Goal: Navigation & Orientation: Find specific page/section

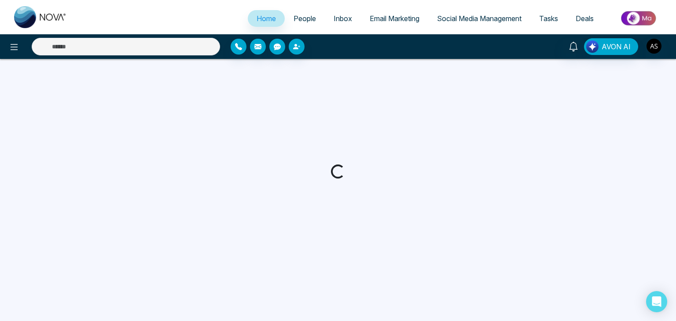
select select "*"
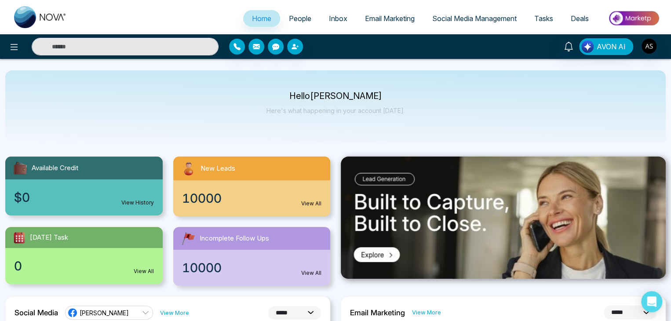
click at [398, 18] on span "Email Marketing" at bounding box center [390, 18] width 50 height 9
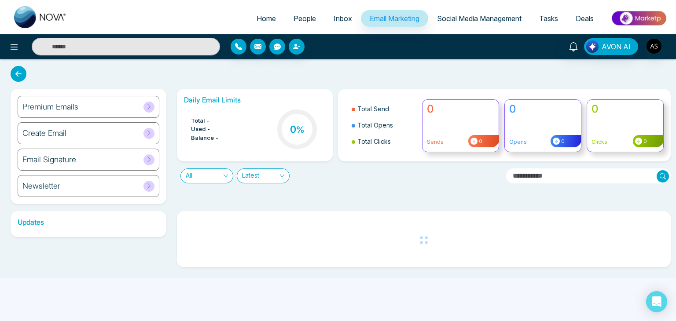
click at [301, 18] on span "People" at bounding box center [304, 18] width 22 height 9
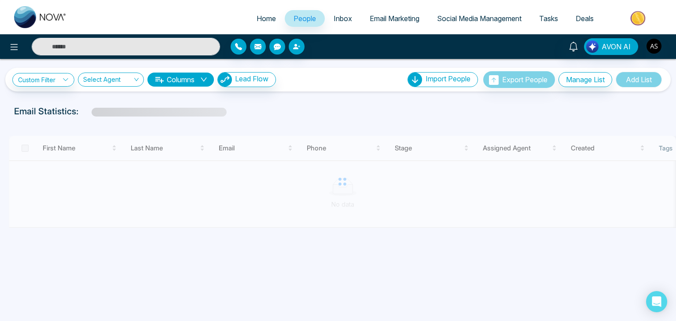
click at [259, 15] on span "Home" at bounding box center [265, 18] width 19 height 9
select select "*"
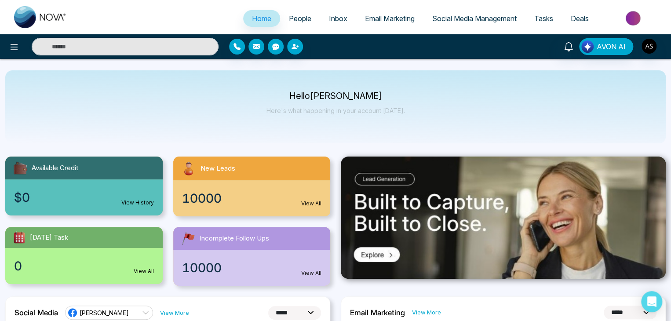
click at [304, 95] on p "Hello Alin Shah" at bounding box center [336, 95] width 139 height 7
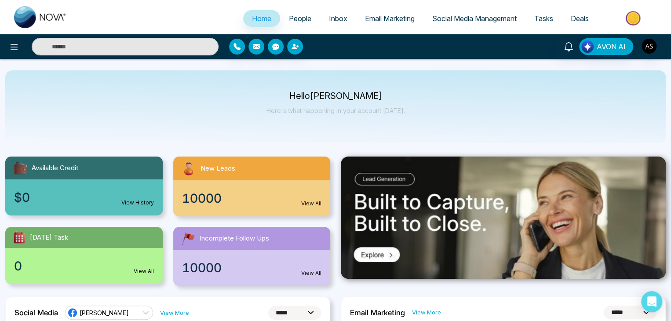
click at [211, 100] on div "Hello [PERSON_NAME] Here's what happening in your account [DATE]." at bounding box center [335, 106] width 661 height 73
select select "*"
click at [15, 44] on icon at bounding box center [14, 47] width 7 height 6
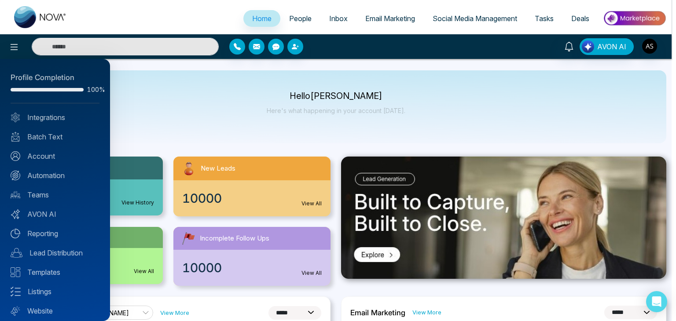
click at [182, 143] on div at bounding box center [338, 160] width 676 height 321
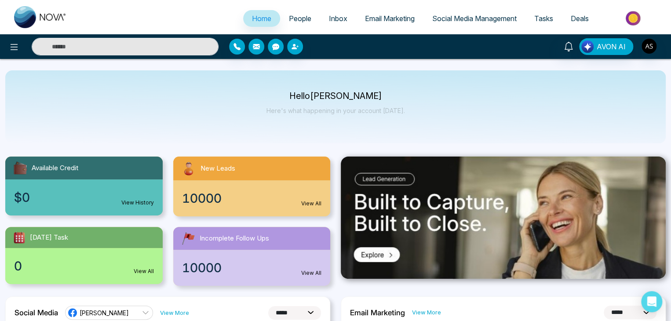
click at [289, 10] on link "People" at bounding box center [300, 18] width 40 height 17
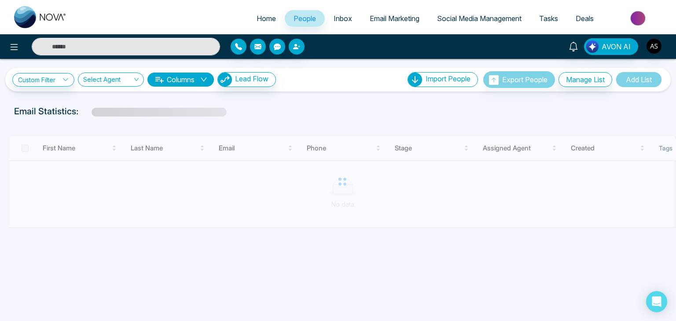
click at [363, 9] on ul "Home People Inbox Email Marketing Social Media Management Tasks Deals" at bounding box center [373, 19] width 595 height 24
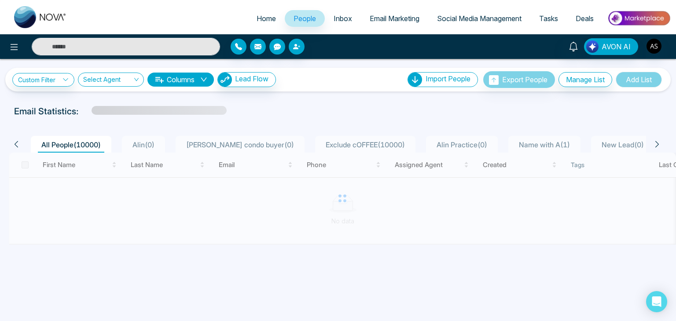
click at [395, 11] on link "Email Marketing" at bounding box center [394, 18] width 67 height 17
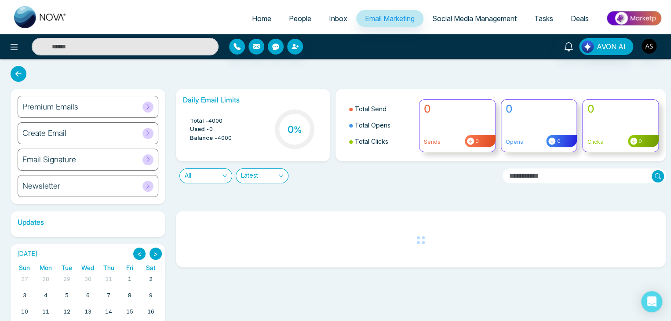
click at [484, 11] on link "Social Media Management" at bounding box center [475, 18] width 102 height 17
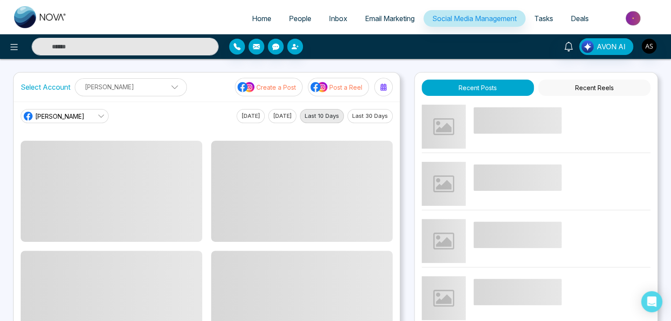
click at [550, 11] on link "Tasks" at bounding box center [544, 18] width 37 height 17
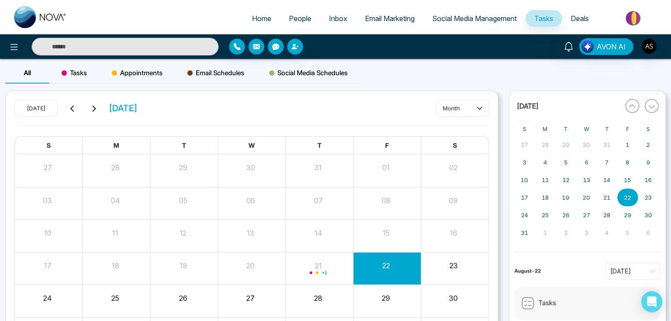
click at [453, 11] on link "Social Media Management" at bounding box center [475, 18] width 102 height 17
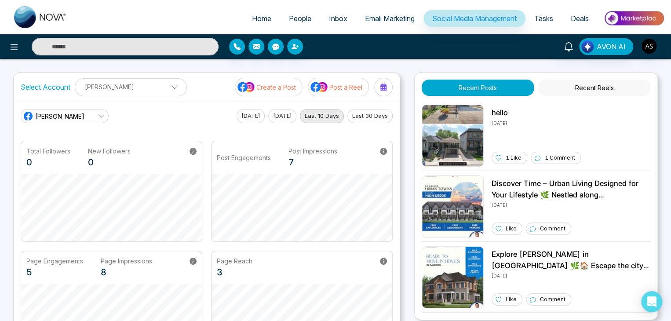
click at [382, 18] on span "Email Marketing" at bounding box center [390, 18] width 50 height 9
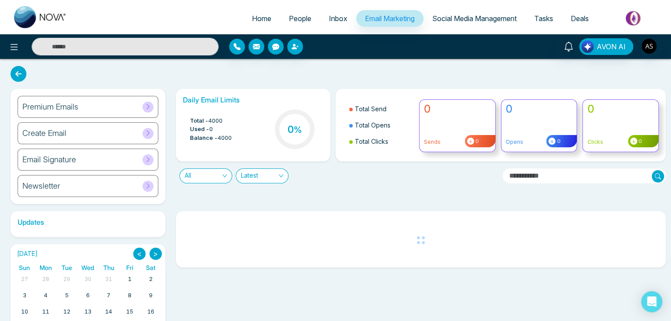
click at [329, 20] on span "Inbox" at bounding box center [338, 18] width 18 height 9
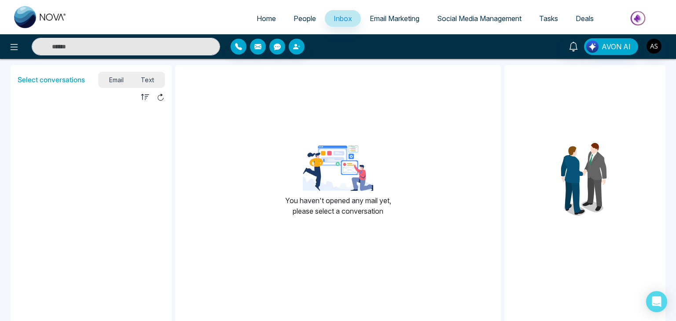
click at [293, 20] on span "People" at bounding box center [304, 18] width 22 height 9
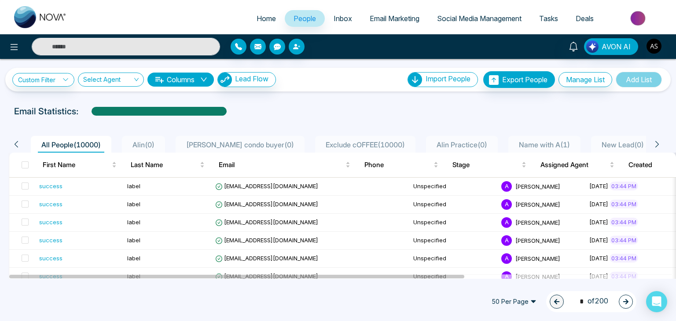
click at [256, 21] on span "Home" at bounding box center [265, 18] width 19 height 9
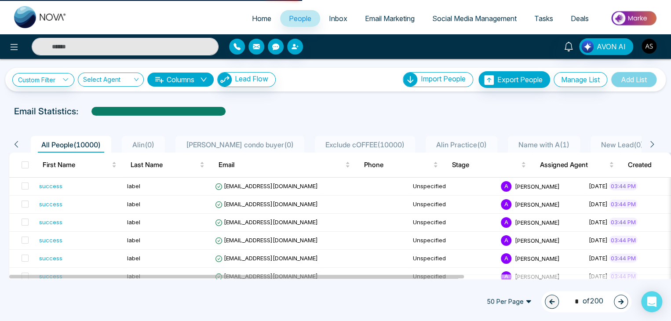
select select "*"
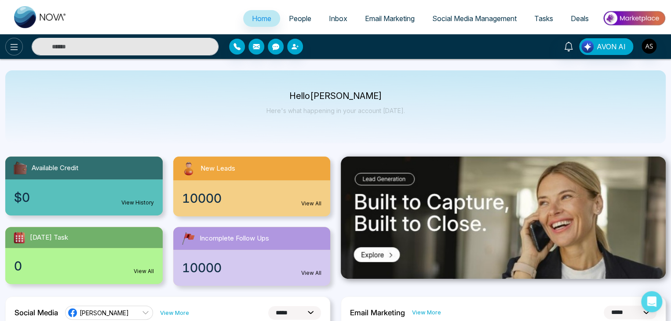
click at [6, 42] on button at bounding box center [14, 47] width 18 height 18
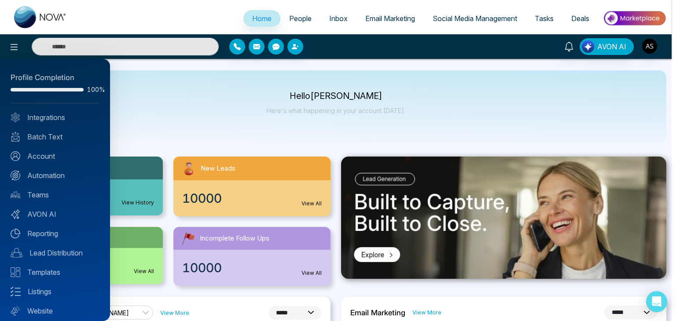
click at [135, 132] on div at bounding box center [338, 160] width 676 height 321
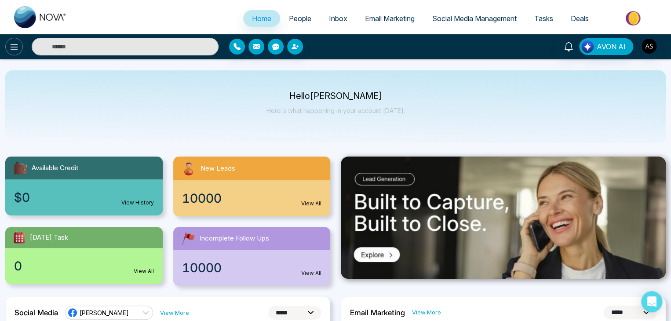
click at [9, 49] on icon at bounding box center [14, 47] width 11 height 11
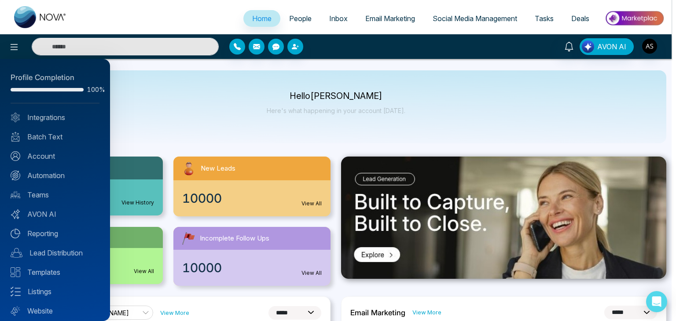
click at [155, 110] on div at bounding box center [338, 160] width 676 height 321
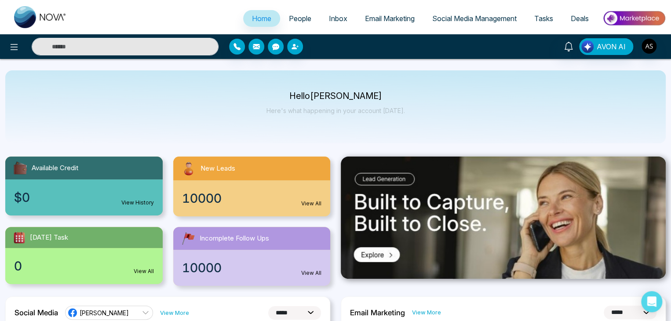
click at [306, 21] on link "People" at bounding box center [300, 18] width 40 height 17
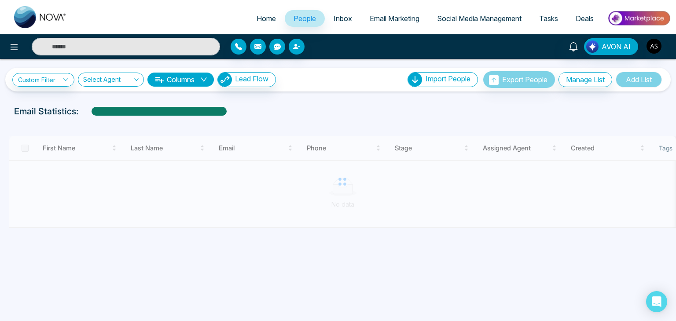
click at [361, 15] on link "Email Marketing" at bounding box center [394, 18] width 67 height 17
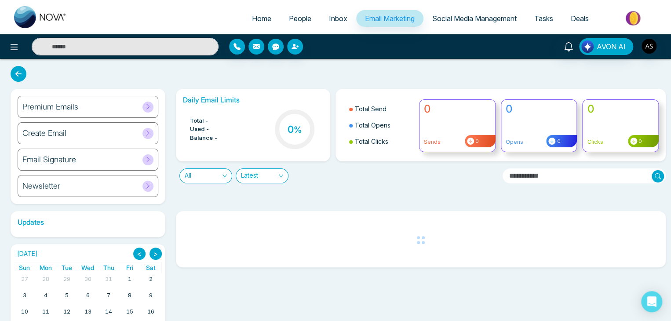
click at [454, 19] on span "Social Media Management" at bounding box center [474, 18] width 84 height 9
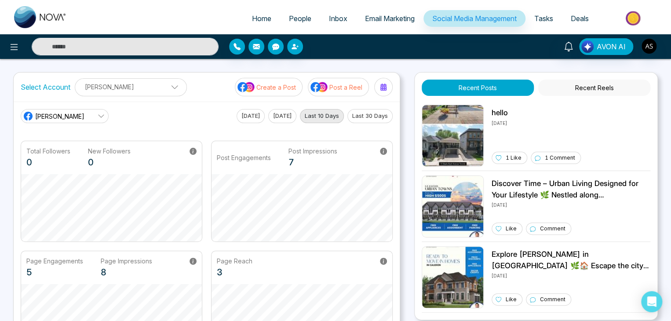
click at [561, 24] on link "Tasks" at bounding box center [544, 18] width 37 height 17
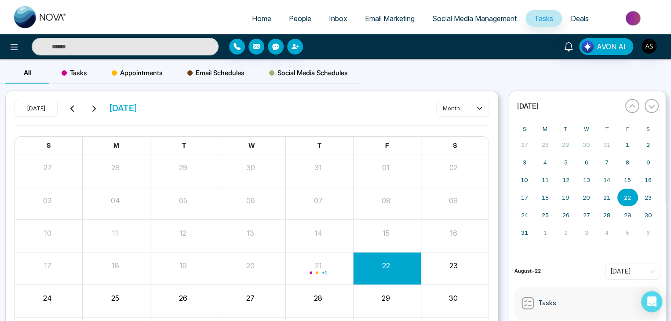
click at [584, 18] on span "Deals" at bounding box center [580, 18] width 18 height 9
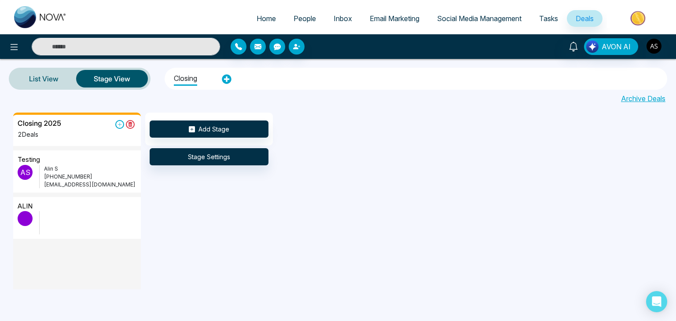
click at [269, 15] on span "Home" at bounding box center [265, 18] width 19 height 9
select select "*"
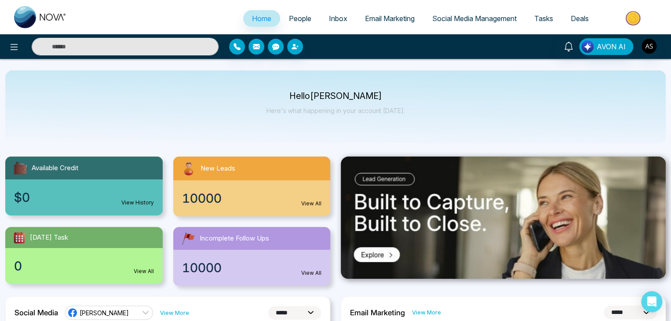
click at [406, 18] on span "Email Marketing" at bounding box center [390, 18] width 50 height 9
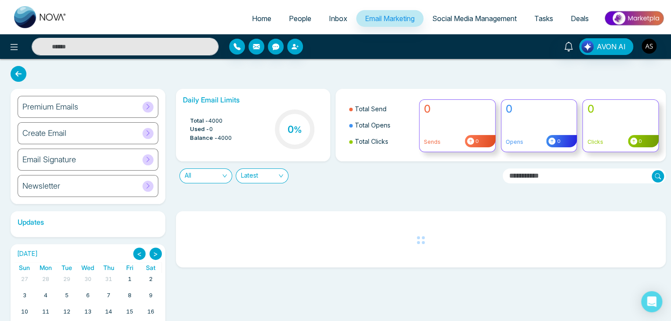
click at [280, 20] on link "People" at bounding box center [300, 18] width 40 height 17
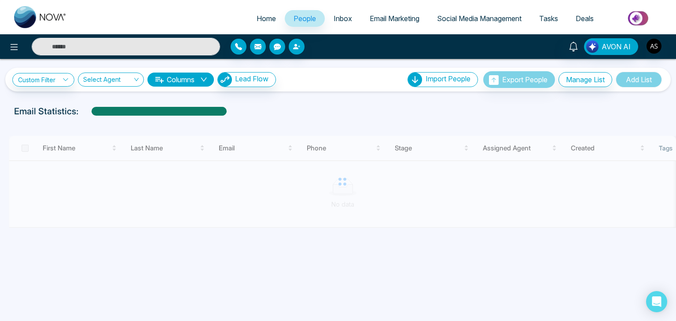
click at [262, 22] on span "Home" at bounding box center [265, 18] width 19 height 9
select select "*"
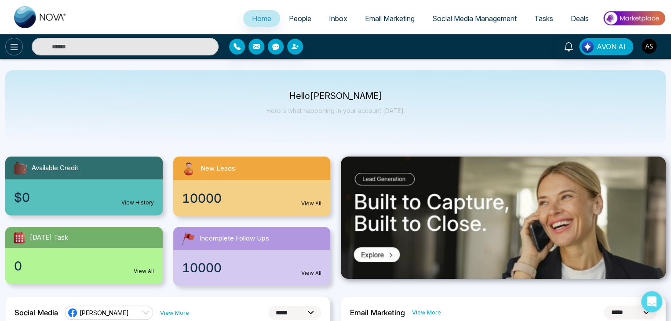
click at [8, 48] on button at bounding box center [14, 47] width 18 height 18
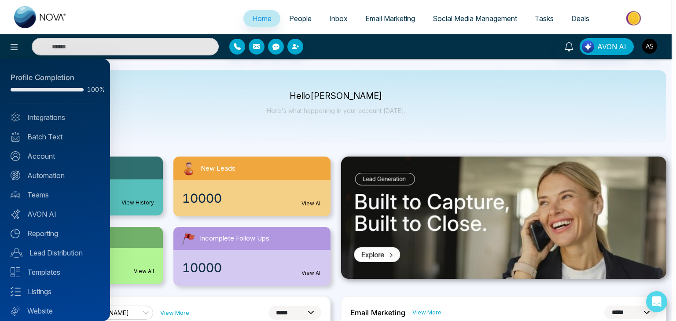
click at [178, 86] on div at bounding box center [338, 160] width 676 height 321
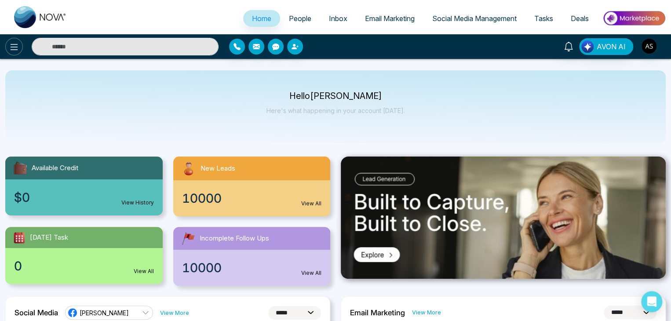
click at [15, 46] on icon at bounding box center [14, 47] width 11 height 11
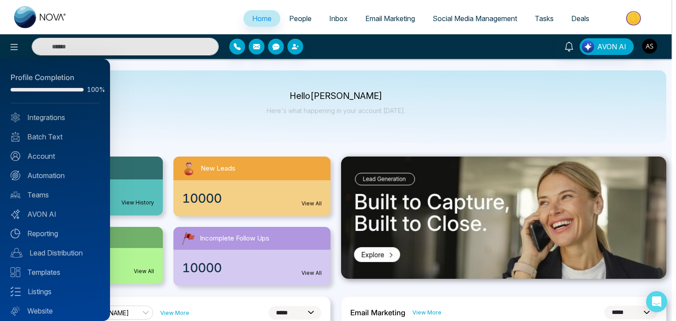
click at [130, 128] on div at bounding box center [338, 160] width 676 height 321
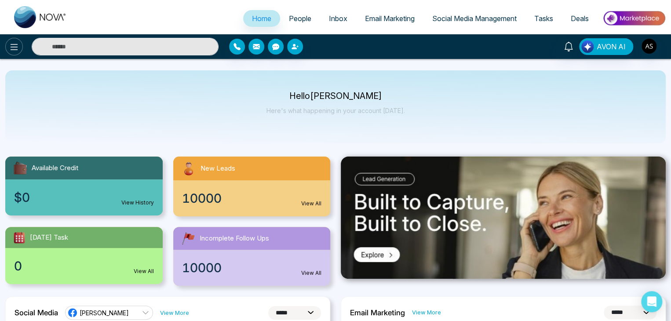
click at [18, 52] on icon at bounding box center [14, 47] width 11 height 11
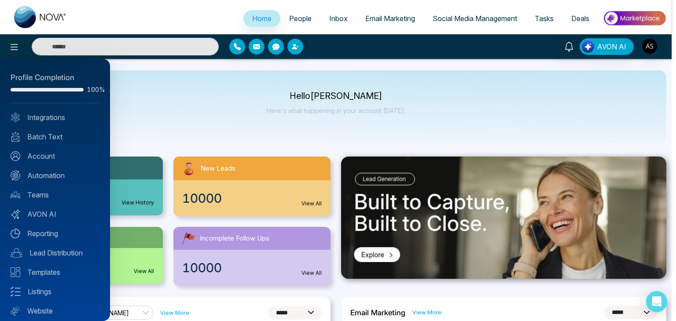
click at [165, 111] on div at bounding box center [338, 160] width 676 height 321
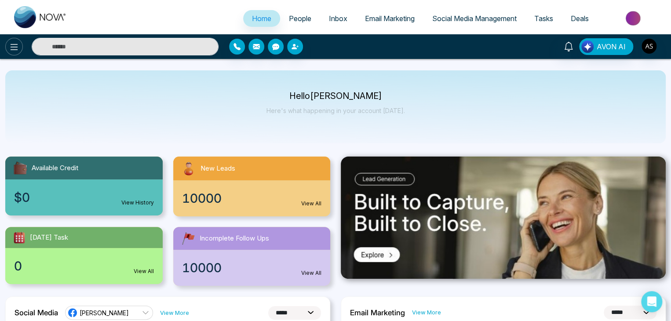
click at [19, 43] on button at bounding box center [14, 47] width 18 height 18
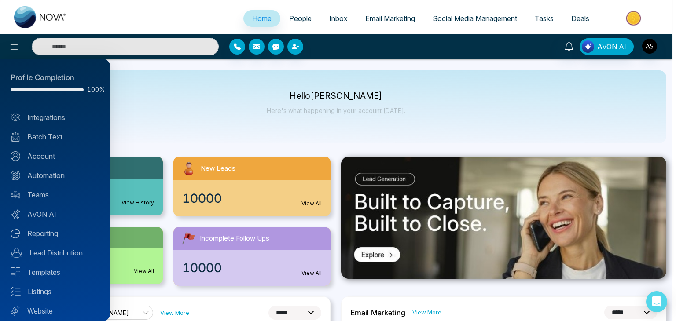
click at [204, 124] on div at bounding box center [338, 160] width 676 height 321
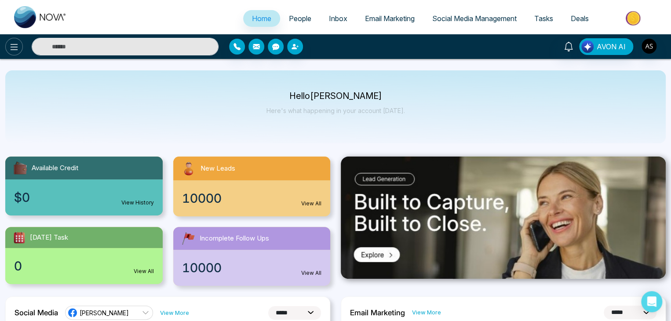
click at [22, 44] on button at bounding box center [14, 47] width 18 height 18
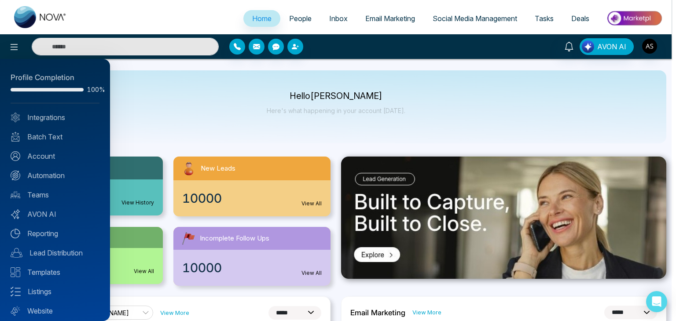
click at [300, 16] on div at bounding box center [338, 160] width 676 height 321
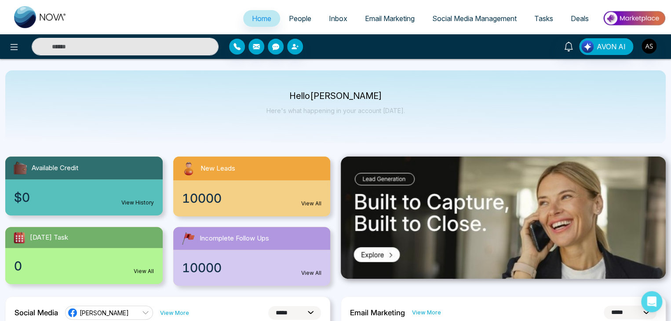
click at [301, 16] on span "People" at bounding box center [300, 18] width 22 height 9
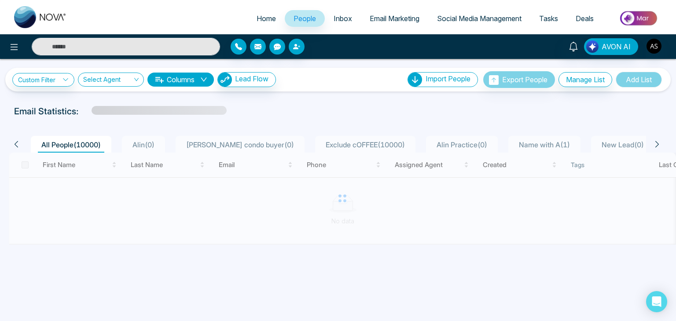
click at [343, 11] on link "Inbox" at bounding box center [343, 18] width 36 height 17
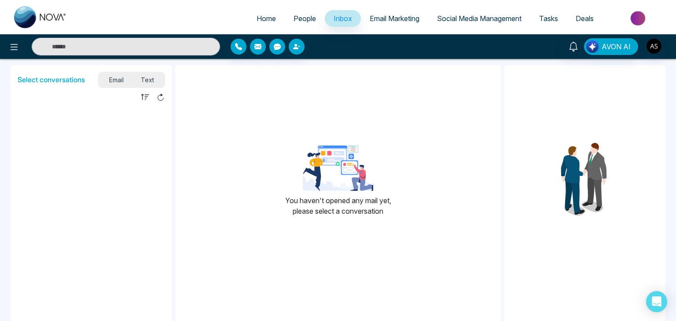
click at [373, 14] on link "Email Marketing" at bounding box center [394, 18] width 67 height 17
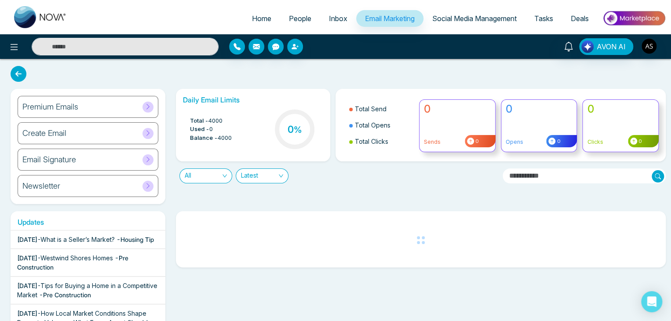
click at [437, 13] on link "Social Media Management" at bounding box center [475, 18] width 102 height 17
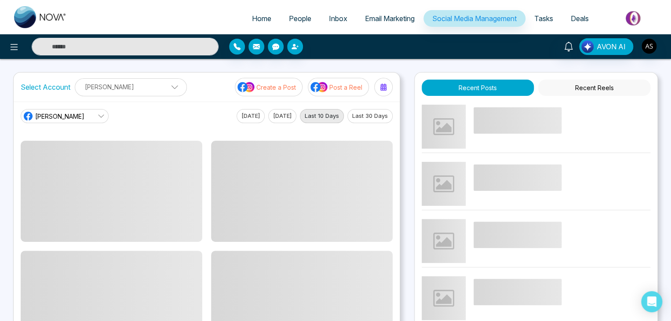
click at [540, 22] on span "Tasks" at bounding box center [543, 18] width 19 height 9
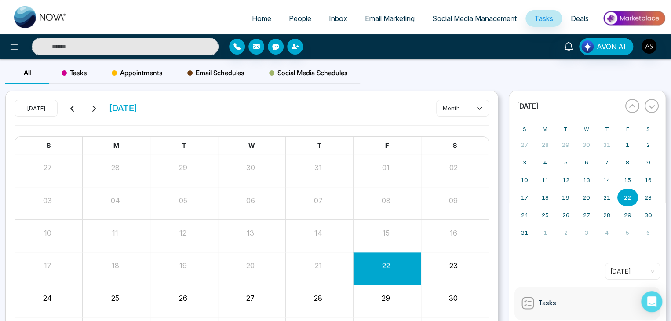
click at [581, 15] on span "Deals" at bounding box center [580, 18] width 18 height 9
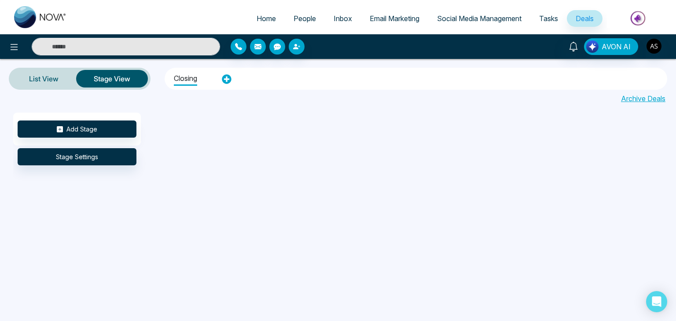
click at [267, 16] on span "Home" at bounding box center [265, 18] width 19 height 9
select select "*"
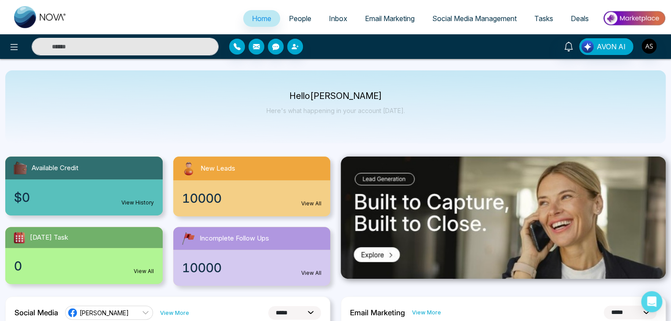
click at [299, 16] on span "People" at bounding box center [300, 18] width 22 height 9
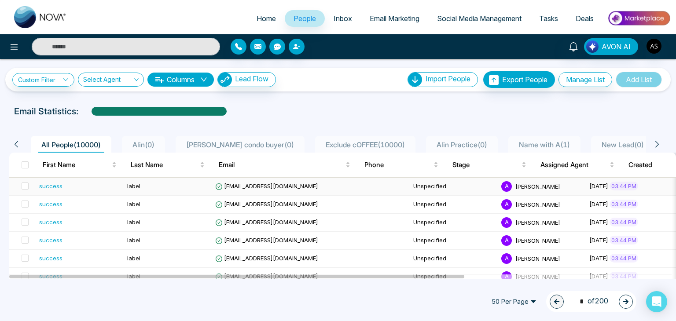
click at [289, 190] on td "[EMAIL_ADDRESS][DOMAIN_NAME]" at bounding box center [267, 187] width 110 height 18
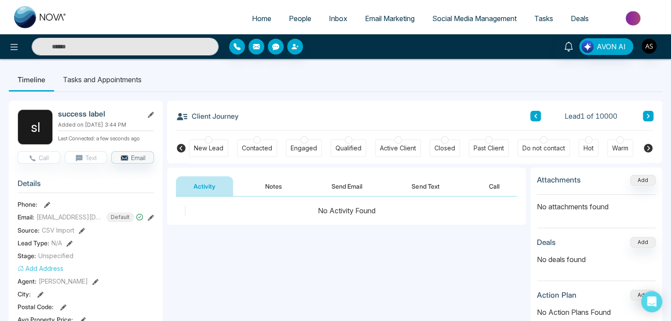
click at [298, 19] on span "People" at bounding box center [300, 18] width 22 height 9
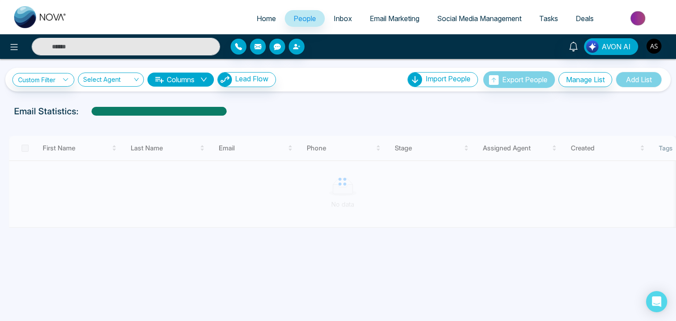
click at [260, 22] on span "Home" at bounding box center [265, 18] width 19 height 9
select select "*"
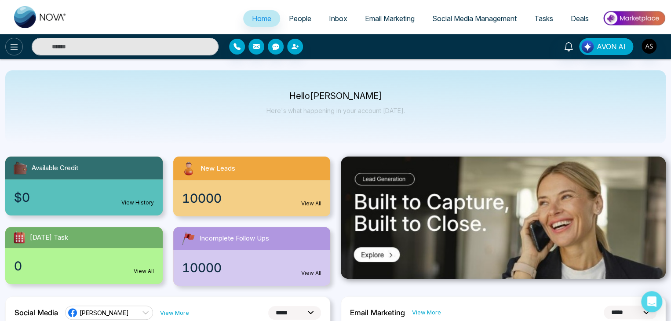
click at [18, 46] on icon at bounding box center [14, 47] width 11 height 11
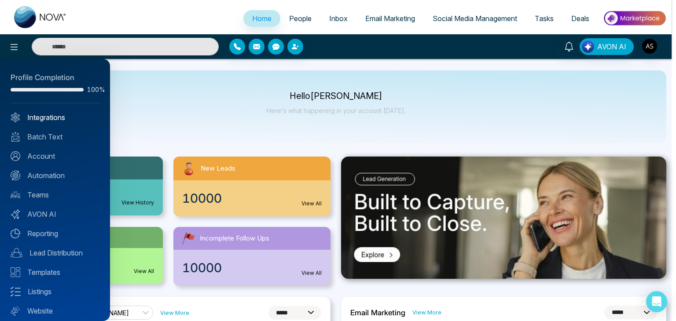
click at [72, 114] on link "Integrations" at bounding box center [55, 117] width 89 height 11
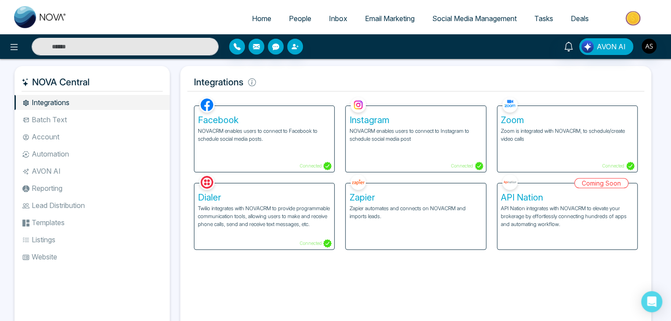
click at [72, 115] on li "Batch Text" at bounding box center [92, 119] width 155 height 15
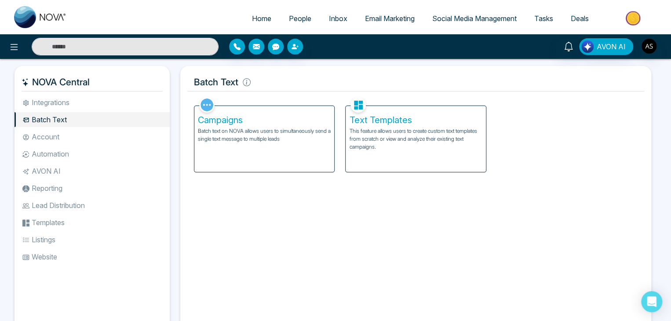
click at [80, 136] on li "Account" at bounding box center [92, 136] width 155 height 15
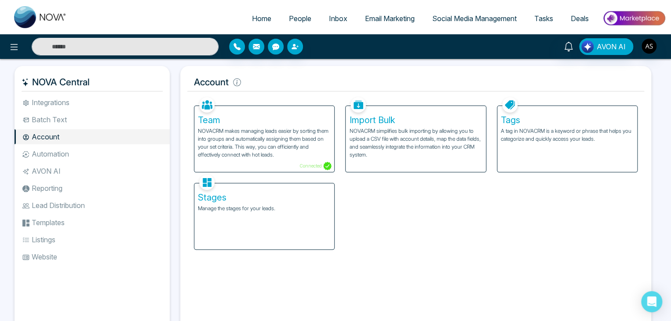
click at [86, 157] on li "Automation" at bounding box center [92, 153] width 155 height 15
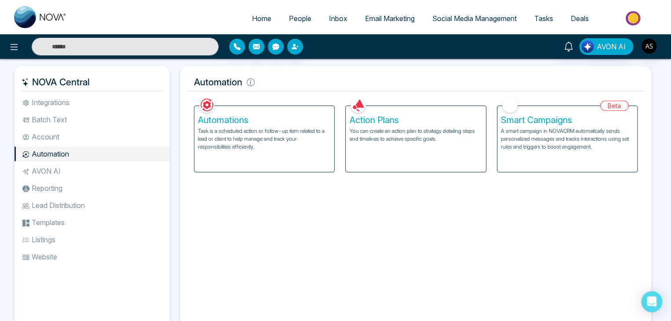
click at [89, 171] on li "AVON AI" at bounding box center [92, 171] width 155 height 15
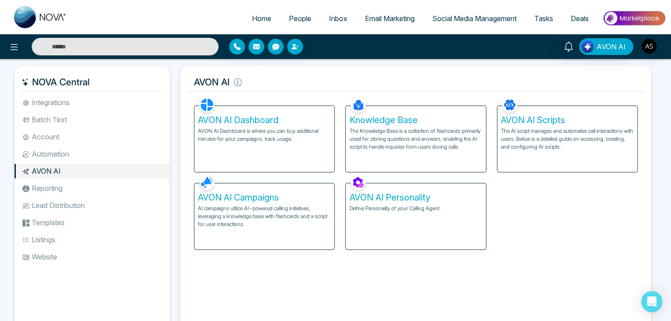
click at [92, 192] on li "Reporting" at bounding box center [92, 188] width 155 height 15
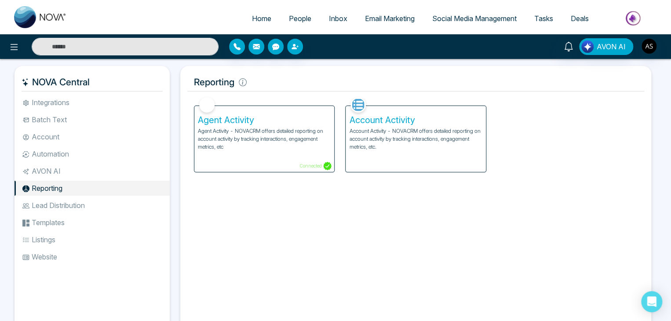
click at [94, 212] on li "Lead Distribution" at bounding box center [92, 205] width 155 height 15
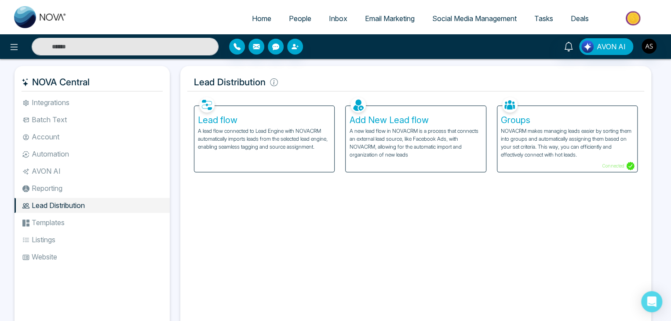
click at [95, 224] on li "Templates" at bounding box center [92, 222] width 155 height 15
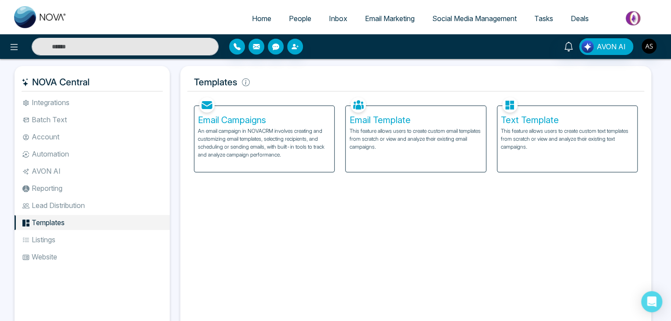
click at [97, 238] on li "Listings" at bounding box center [92, 239] width 155 height 15
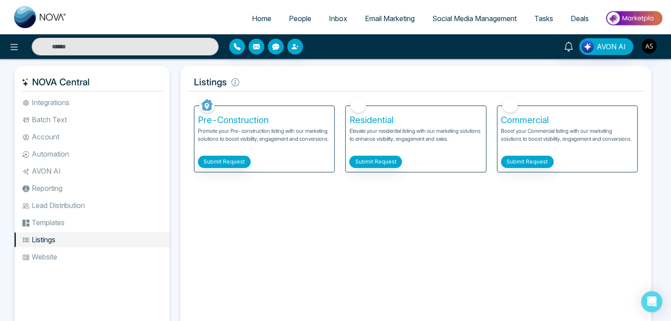
click at [98, 248] on ul "Integrations Batch Text Account Automation AVON AI Reporting Lead Distribution …" at bounding box center [92, 207] width 155 height 225
click at [112, 168] on li "AVON AI" at bounding box center [92, 171] width 155 height 15
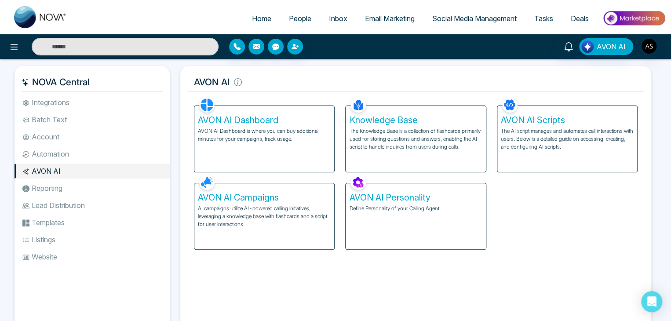
click at [115, 155] on li "Automation" at bounding box center [92, 153] width 155 height 15
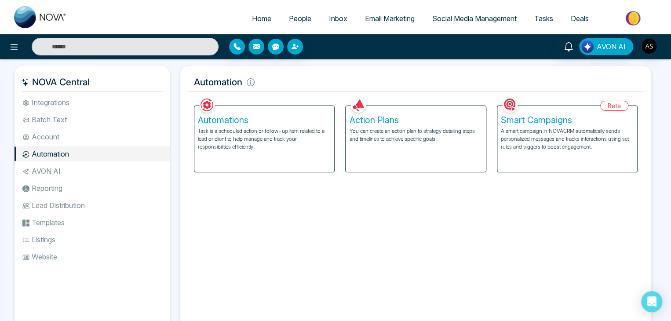
click at [121, 99] on li "Integrations" at bounding box center [92, 102] width 155 height 15
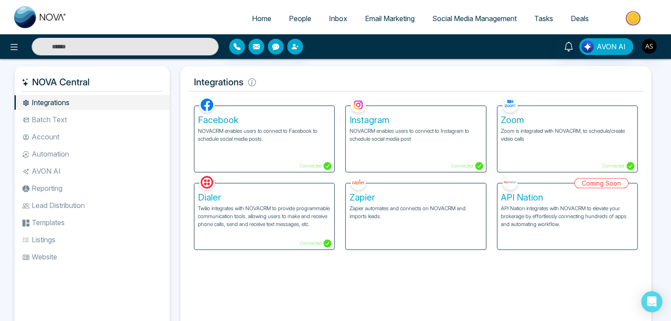
click at [252, 19] on span "Home" at bounding box center [261, 18] width 19 height 9
select select "*"
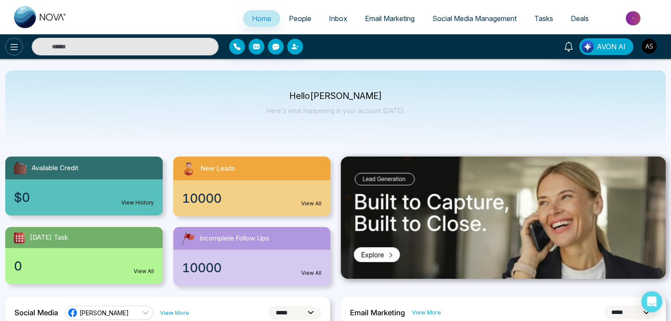
click at [13, 53] on button at bounding box center [14, 47] width 18 height 18
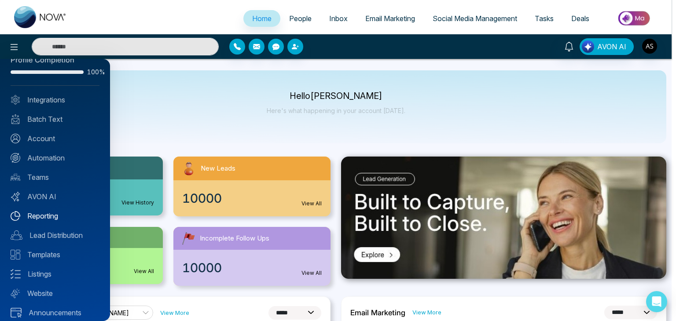
scroll to position [16, 0]
click at [67, 162] on link "Automation" at bounding box center [55, 159] width 89 height 11
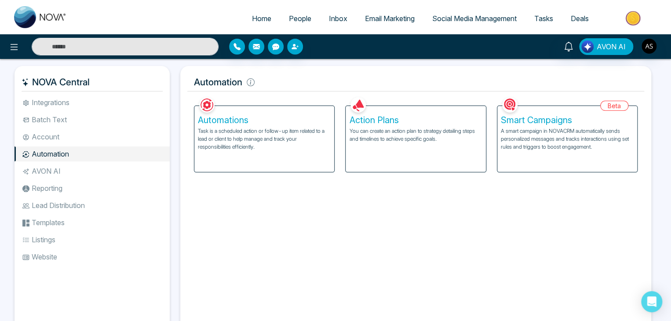
click at [74, 169] on li "AVON AI" at bounding box center [92, 171] width 155 height 15
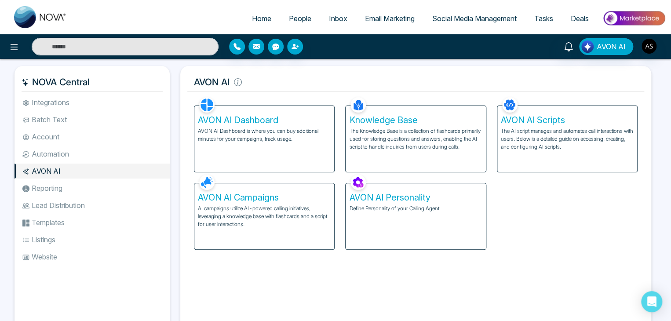
click at [81, 183] on li "Reporting" at bounding box center [92, 188] width 155 height 15
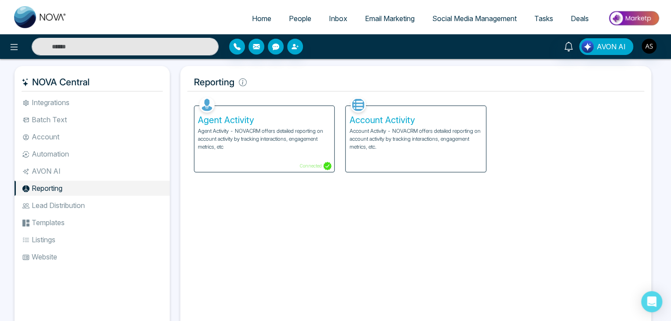
click at [93, 197] on ul "Integrations Batch Text Account Automation AVON AI Reporting Lead Distribution …" at bounding box center [92, 207] width 155 height 225
click at [101, 206] on li "Lead Distribution" at bounding box center [92, 205] width 155 height 15
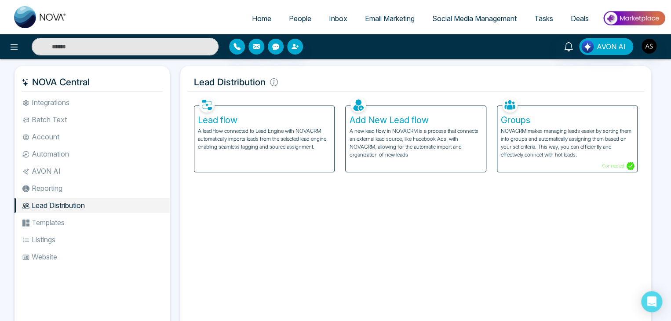
click at [102, 230] on li "Templates" at bounding box center [92, 222] width 155 height 15
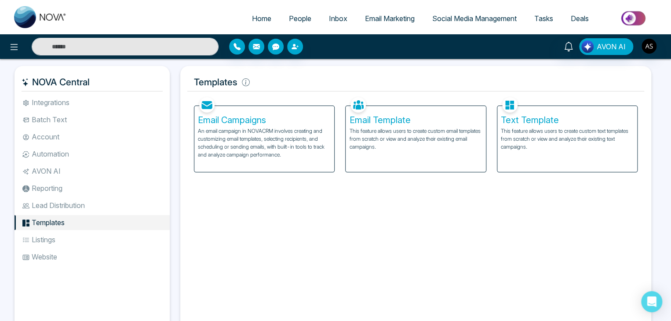
click at [104, 243] on li "Listings" at bounding box center [92, 239] width 155 height 15
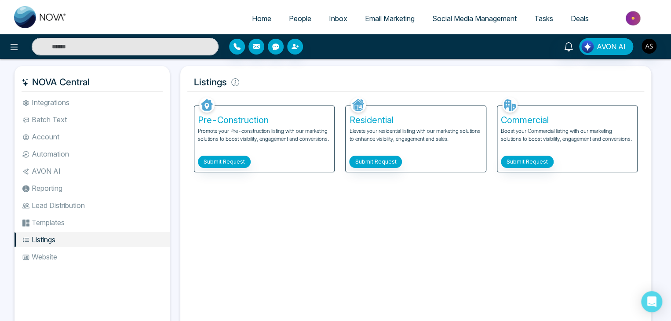
click at [107, 262] on li "Website" at bounding box center [92, 256] width 155 height 15
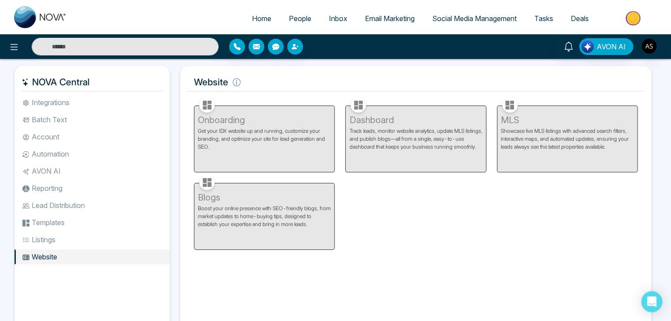
click at [117, 106] on li "Integrations" at bounding box center [92, 102] width 155 height 15
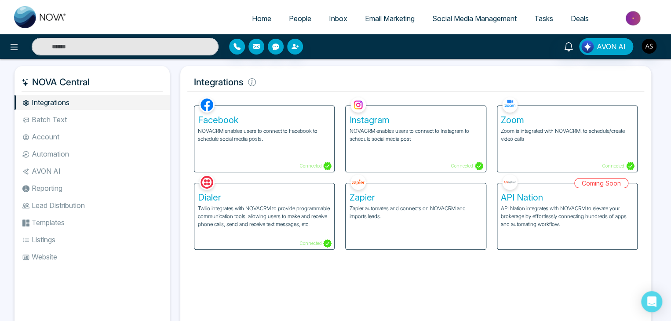
click at [245, 22] on link "Home" at bounding box center [261, 18] width 37 height 17
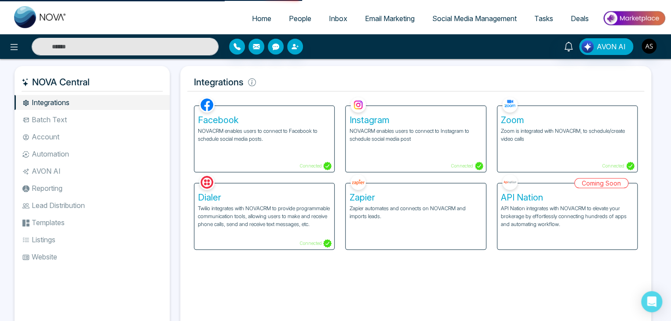
select select "*"
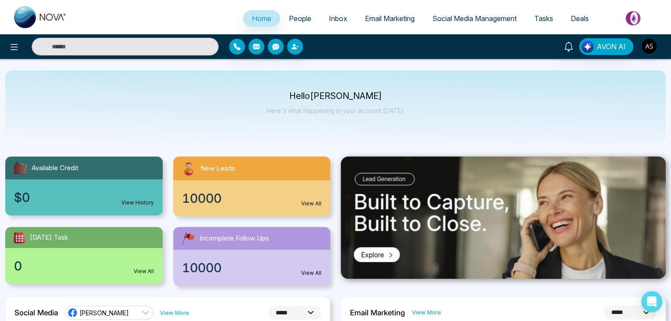
click at [232, 94] on div "Hello [PERSON_NAME] Here's what happening in your account [DATE]." at bounding box center [335, 106] width 661 height 73
click at [229, 95] on div "Hello [PERSON_NAME] Here's what happening in your account [DATE]." at bounding box center [335, 106] width 661 height 73
click at [8, 49] on button at bounding box center [14, 47] width 18 height 18
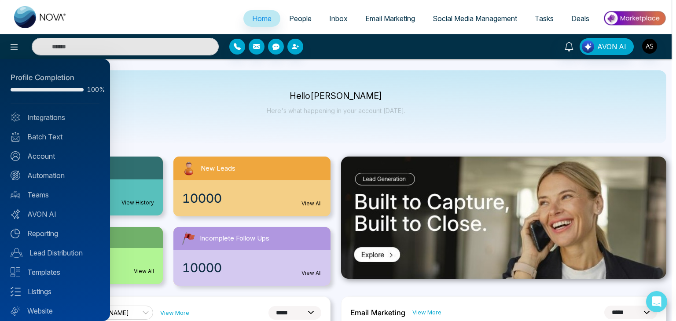
click at [206, 100] on div at bounding box center [338, 160] width 676 height 321
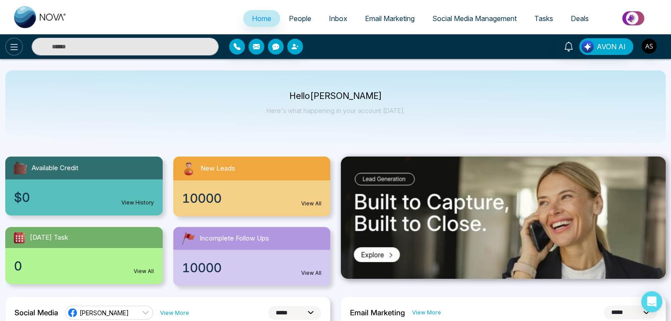
click at [14, 51] on icon at bounding box center [14, 47] width 11 height 11
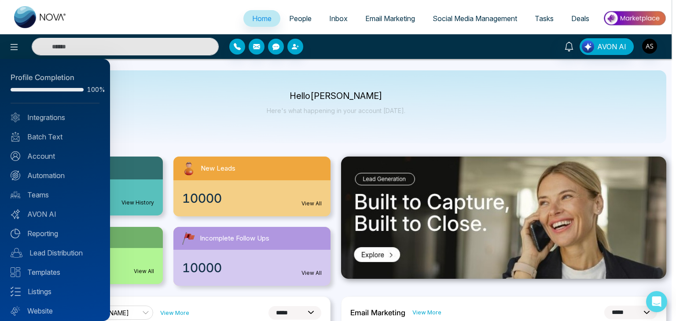
click at [155, 119] on div at bounding box center [338, 160] width 676 height 321
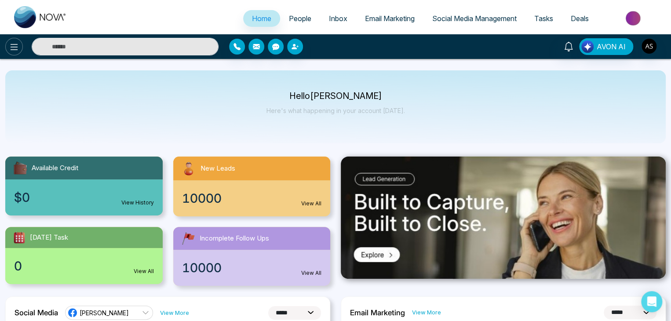
click at [17, 45] on icon at bounding box center [14, 47] width 11 height 11
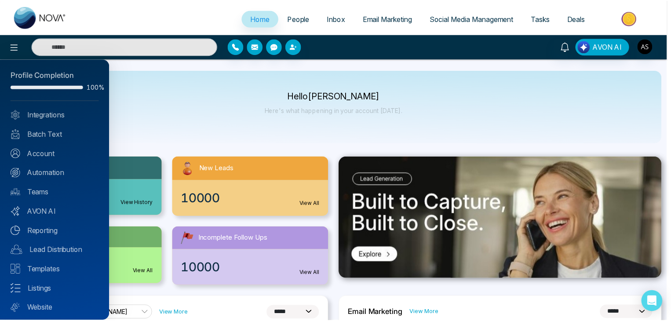
scroll to position [25, 0]
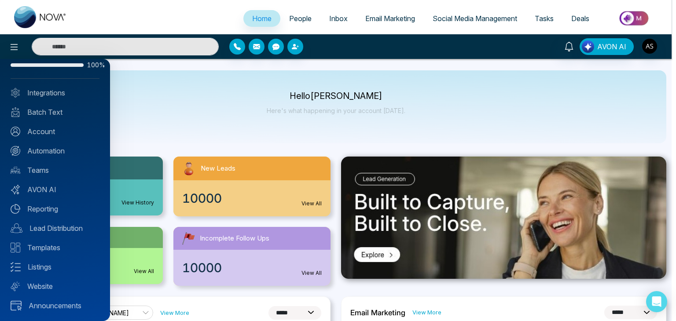
click at [212, 83] on div at bounding box center [338, 160] width 676 height 321
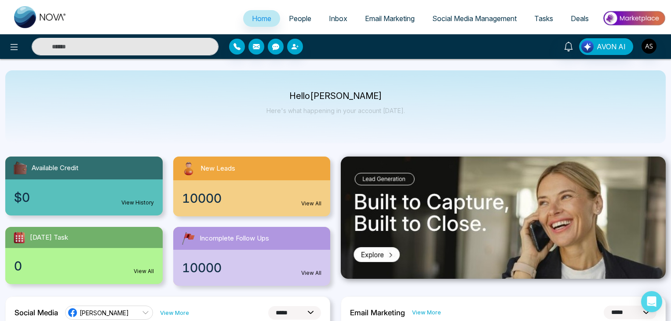
select select "*"
click at [20, 47] on button at bounding box center [14, 47] width 18 height 18
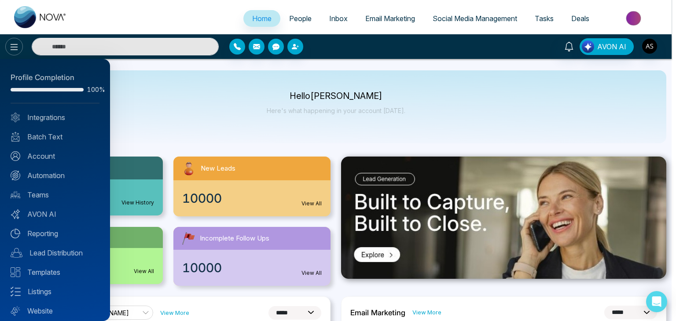
click at [20, 47] on div at bounding box center [338, 160] width 676 height 321
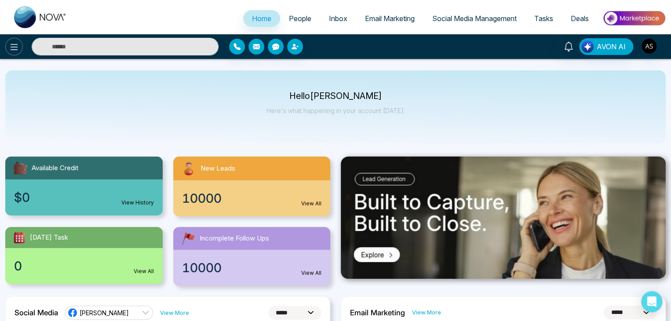
click at [20, 47] on button at bounding box center [14, 47] width 18 height 18
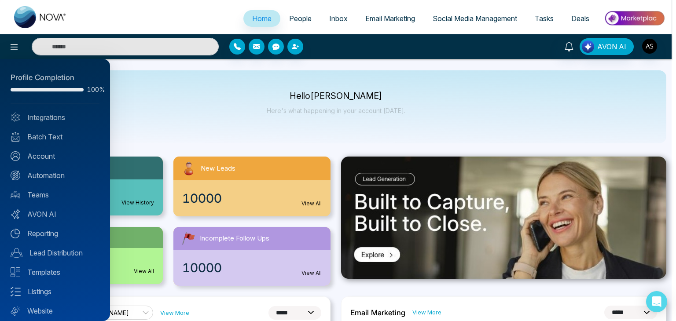
click at [177, 122] on div at bounding box center [338, 160] width 676 height 321
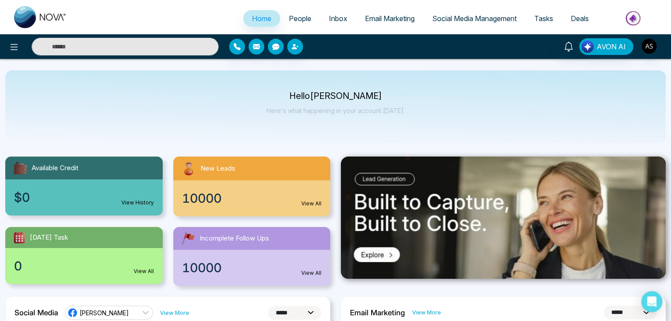
click at [404, 111] on div "Hello [PERSON_NAME] Here's what happening in your account [DATE]." at bounding box center [335, 106] width 661 height 73
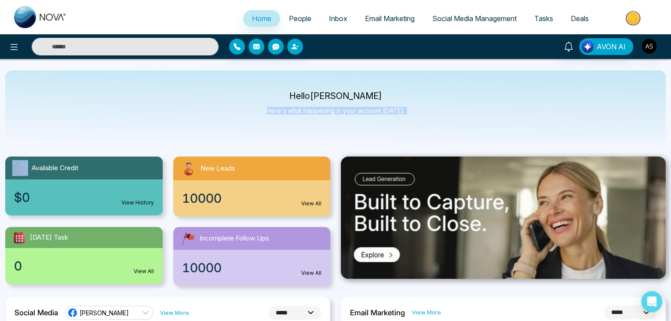
click at [404, 111] on div "Hello [PERSON_NAME] Here's what happening in your account [DATE]." at bounding box center [335, 106] width 661 height 73
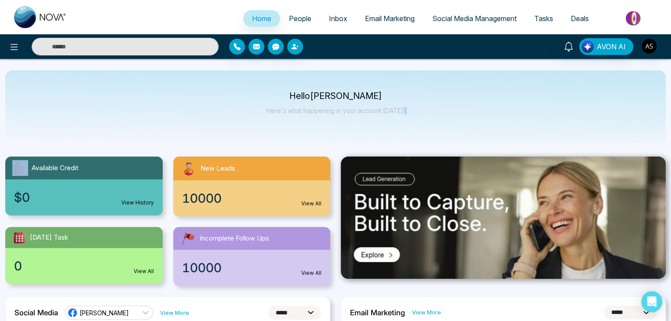
click at [404, 111] on div "Hello [PERSON_NAME] Here's what happening in your account [DATE]." at bounding box center [335, 106] width 661 height 73
